Goal: Navigation & Orientation: Find specific page/section

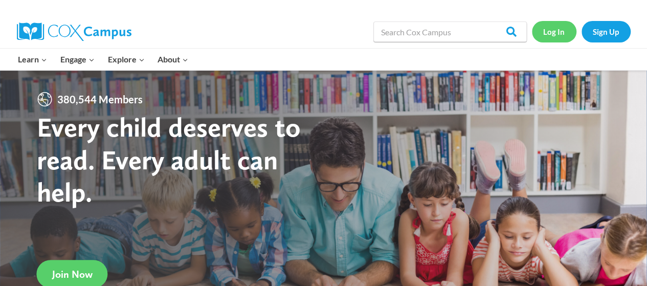
click at [559, 39] on link "Log In" at bounding box center [554, 31] width 44 height 21
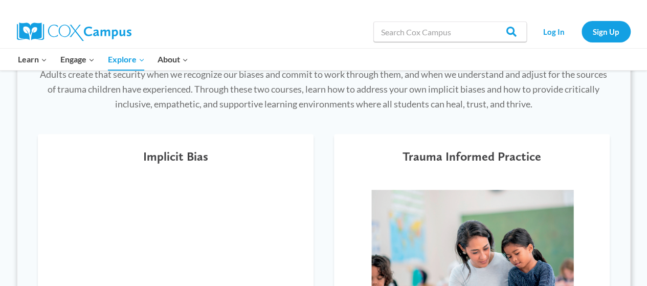
scroll to position [289, 0]
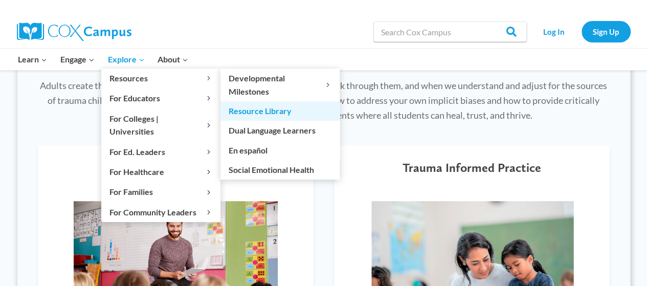
click at [281, 114] on link "Resource Library" at bounding box center [279, 110] width 119 height 19
